Goal: Information Seeking & Learning: Find specific fact

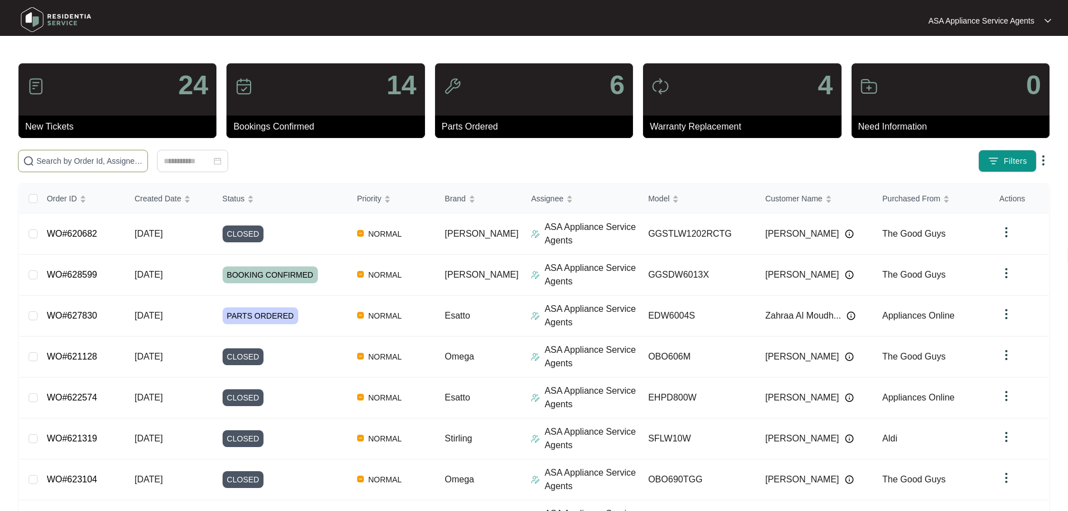
click at [143, 159] on input "text" at bounding box center [89, 161] width 106 height 12
paste input "629354"
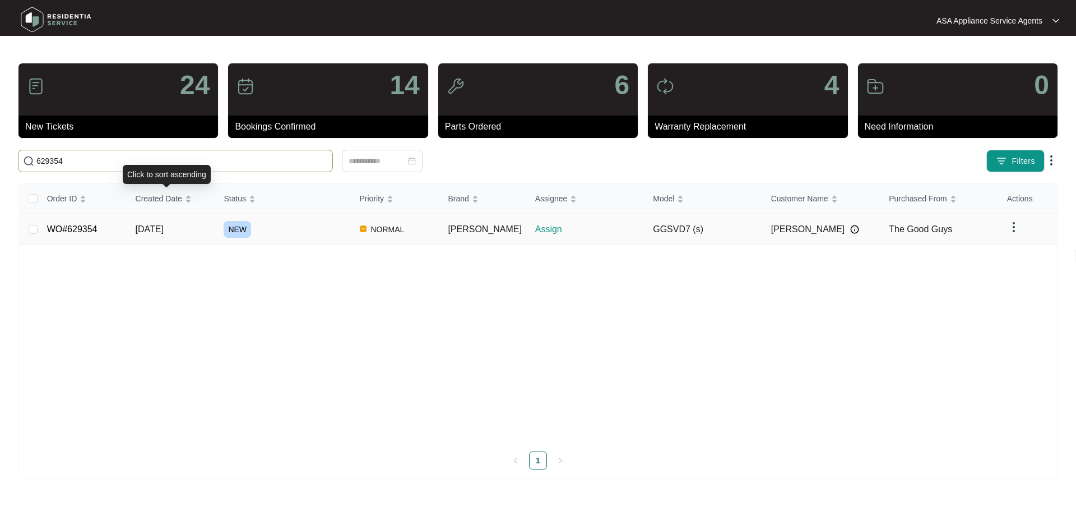
type input "629354"
click at [209, 229] on td "[DATE]" at bounding box center [171, 229] width 89 height 31
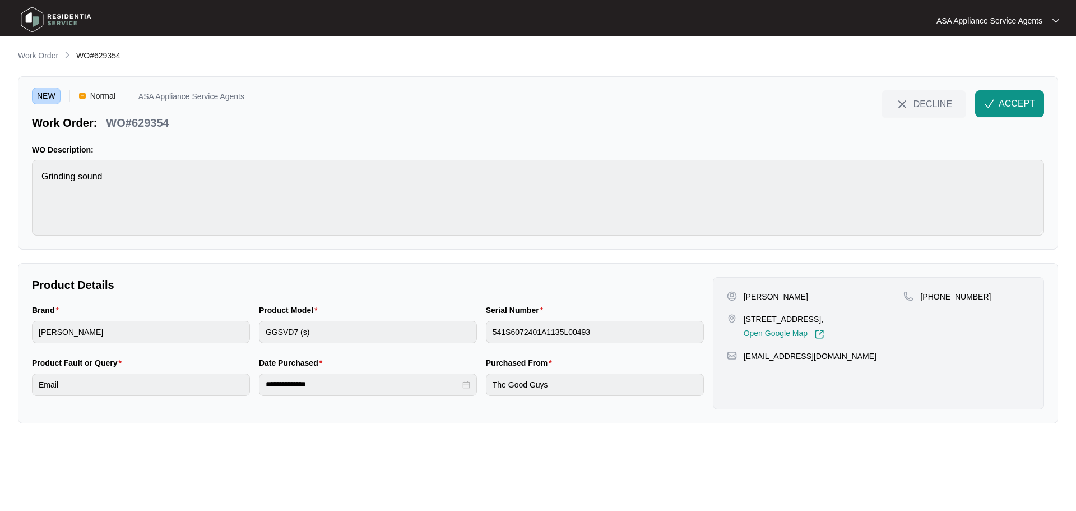
click at [782, 296] on p "[PERSON_NAME]" at bounding box center [776, 296] width 64 height 11
copy p "Butcher"
click at [750, 296] on p "[PERSON_NAME]" at bounding box center [776, 296] width 64 height 11
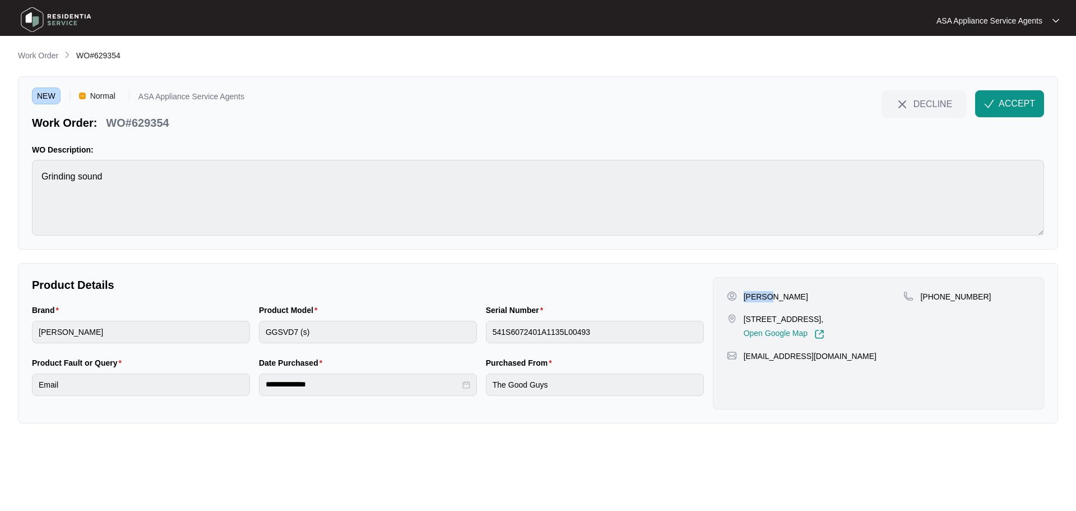
copy p "[PERSON_NAME]"
drag, startPoint x: 742, startPoint y: 317, endPoint x: 794, endPoint y: 323, distance: 51.9
click at [794, 323] on div "[STREET_ADDRESS], Open Google Map" at bounding box center [815, 326] width 177 height 26
copy p "17 cumnock pl"
click at [810, 317] on p "[STREET_ADDRESS]," at bounding box center [784, 318] width 81 height 11
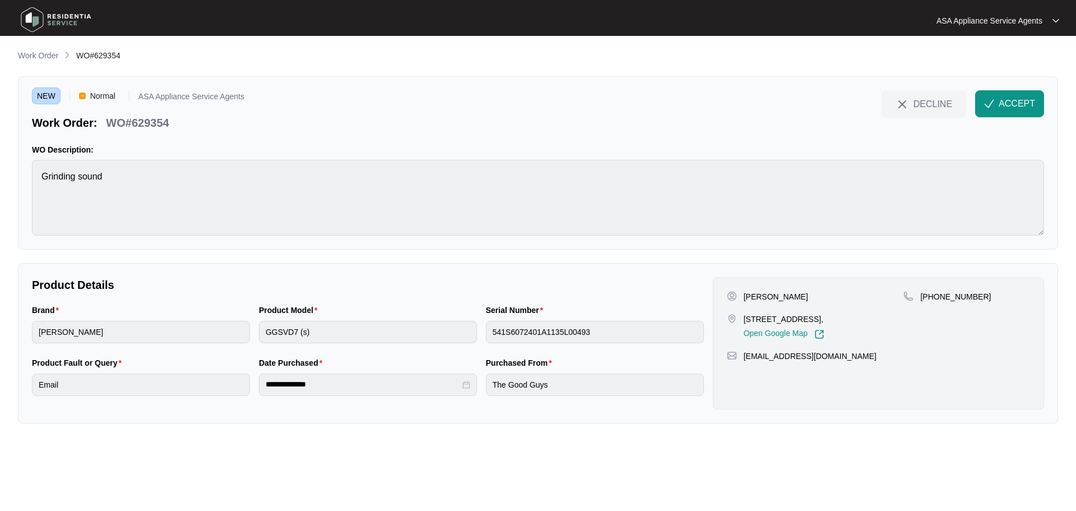
click at [810, 317] on p "[STREET_ADDRESS]," at bounding box center [784, 318] width 81 height 11
copy p "Duncraig"
drag, startPoint x: 933, startPoint y: 296, endPoint x: 984, endPoint y: 295, distance: 51.0
click at [984, 295] on div "[PHONE_NUMBER]" at bounding box center [966, 296] width 127 height 11
copy p "475354717"
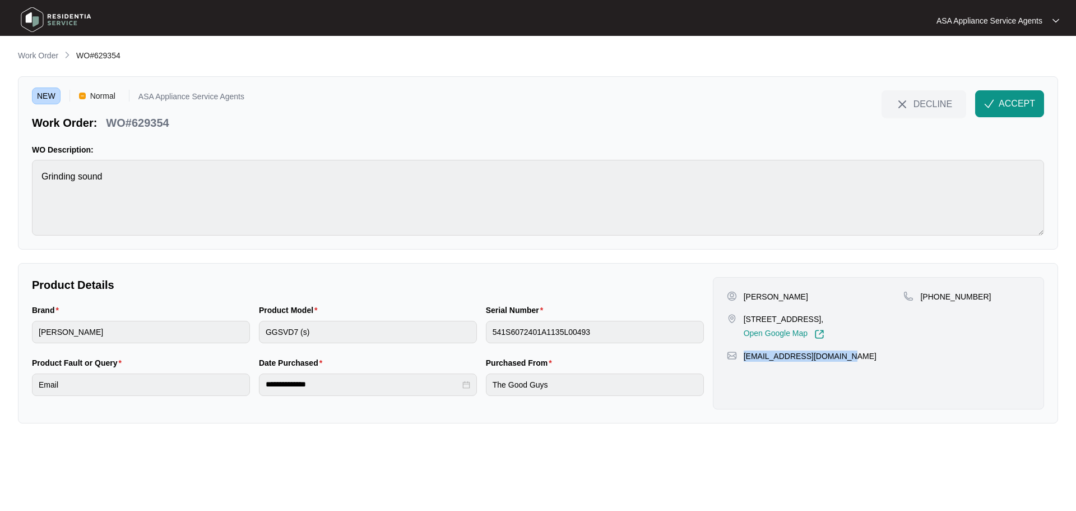
drag, startPoint x: 840, startPoint y: 356, endPoint x: 744, endPoint y: 359, distance: 95.9
click at [744, 359] on p "[EMAIL_ADDRESS][DOMAIN_NAME]" at bounding box center [810, 355] width 133 height 11
copy p "[EMAIL_ADDRESS][DOMAIN_NAME]"
click at [4, 177] on main "**********" at bounding box center [538, 255] width 1076 height 511
drag, startPoint x: 182, startPoint y: 122, endPoint x: 100, endPoint y: 126, distance: 81.9
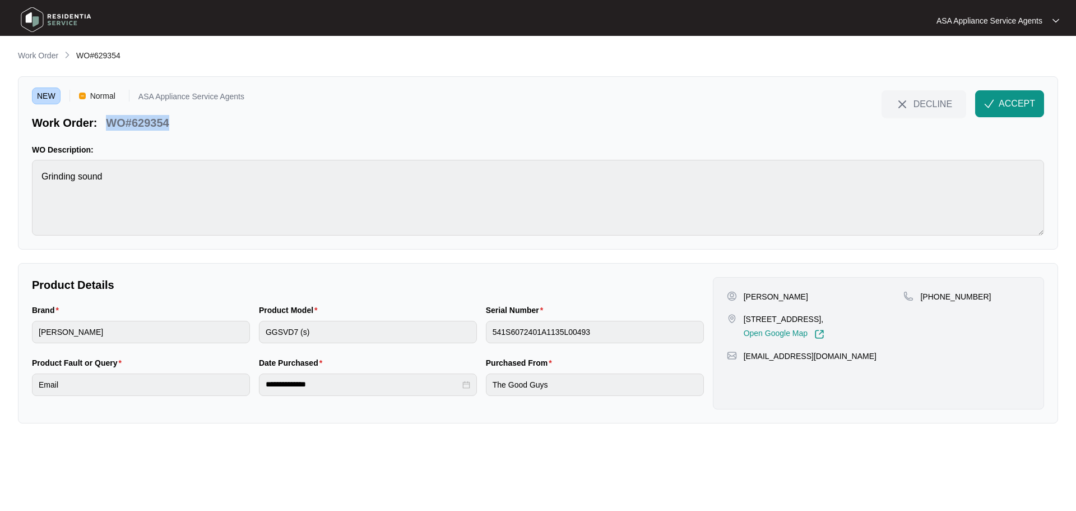
click at [100, 126] on div "Work Order: WO#629354" at bounding box center [138, 121] width 212 height 20
copy div "WO#629354"
click at [240, 332] on div "Brand [PERSON_NAME] Product Model GGSVD7 (s) Serial Number 541S6072401A1135L004…" at bounding box center [367, 330] width 681 height 53
click at [425, 341] on div "Brand [PERSON_NAME] Product Model GGSVD7 (s) Serial Number 541S6072401A1135L004…" at bounding box center [367, 330] width 681 height 53
click at [990, 106] on img "button" at bounding box center [989, 104] width 10 height 10
